Goal: Task Accomplishment & Management: Manage account settings

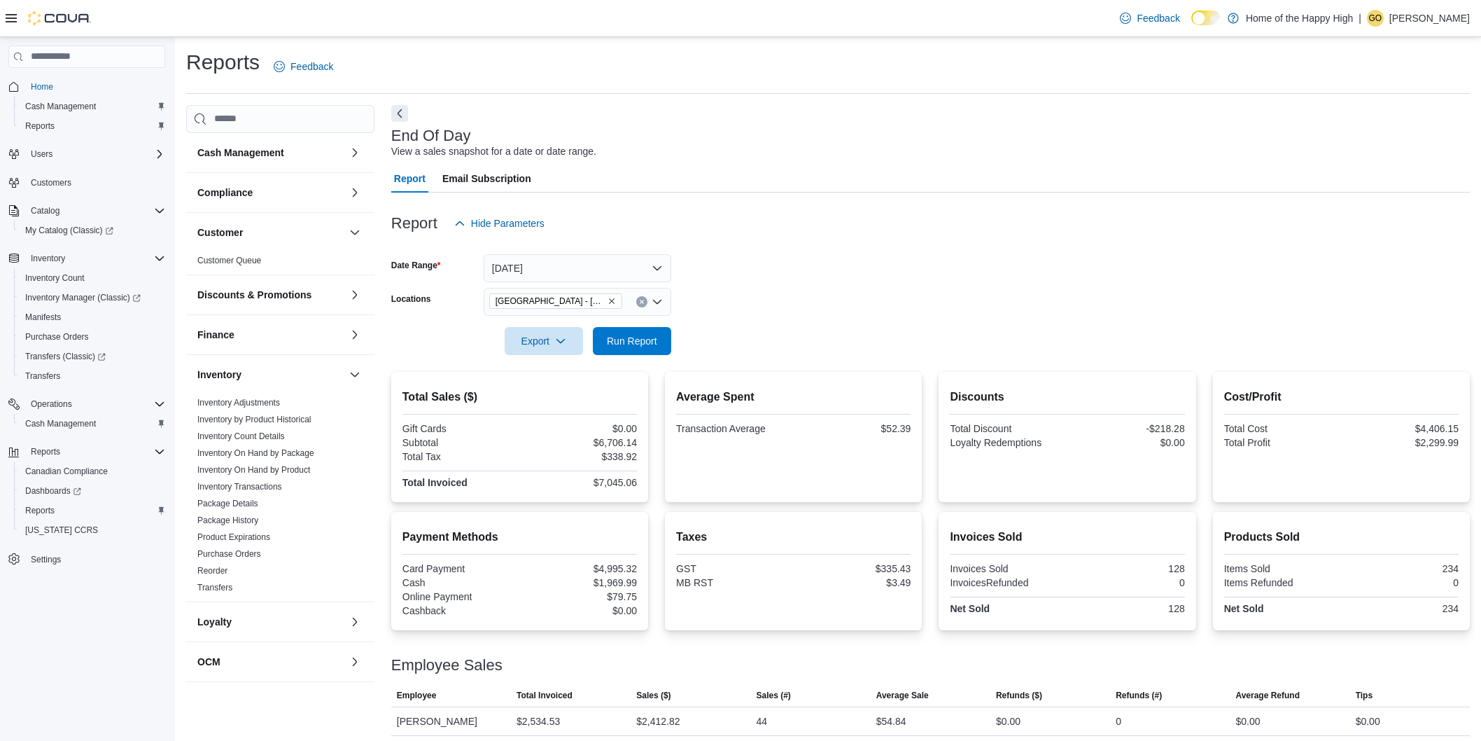
click at [1409, 21] on p "Gaylene Odnokon" at bounding box center [1429, 18] width 80 height 17
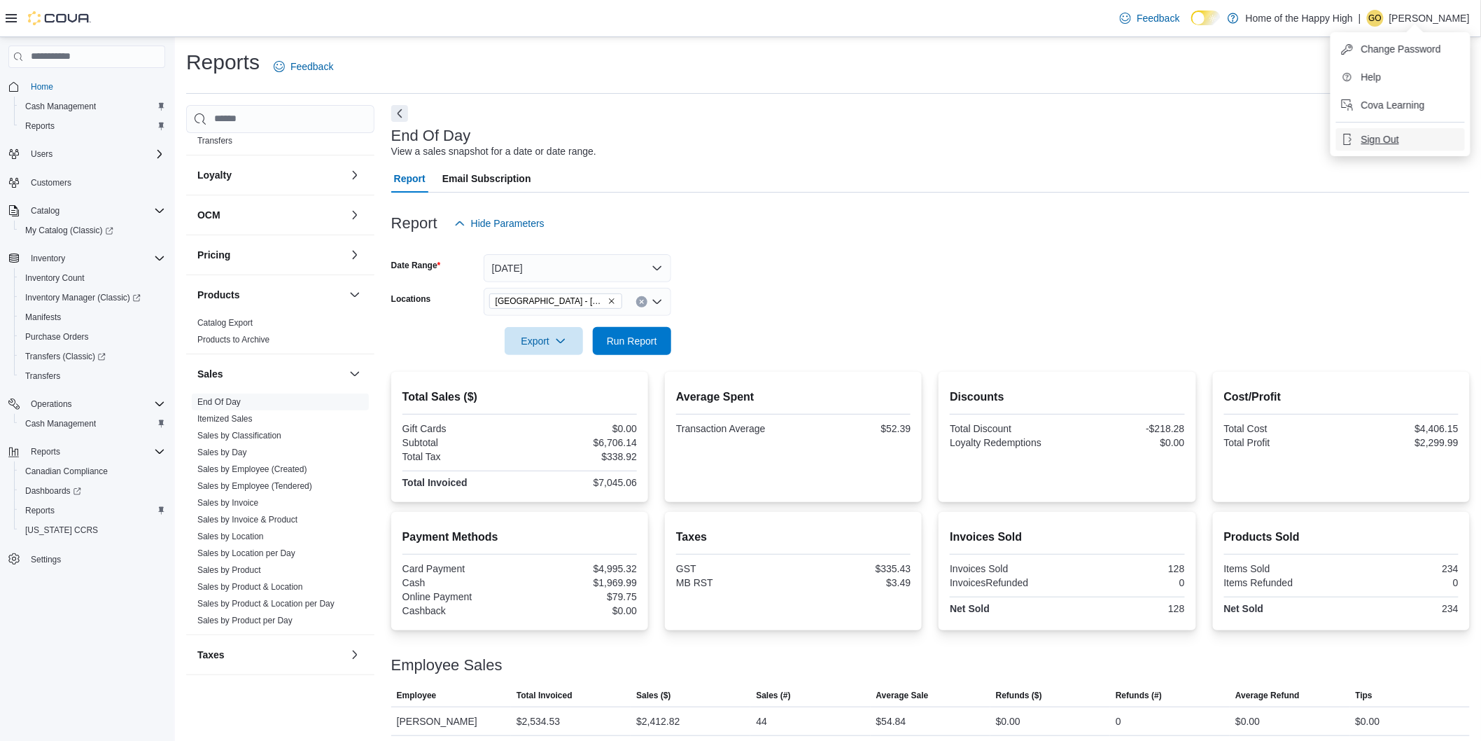
click at [1374, 134] on span "Sign Out" at bounding box center [1380, 139] width 38 height 14
